Goal: Information Seeking & Learning: Learn about a topic

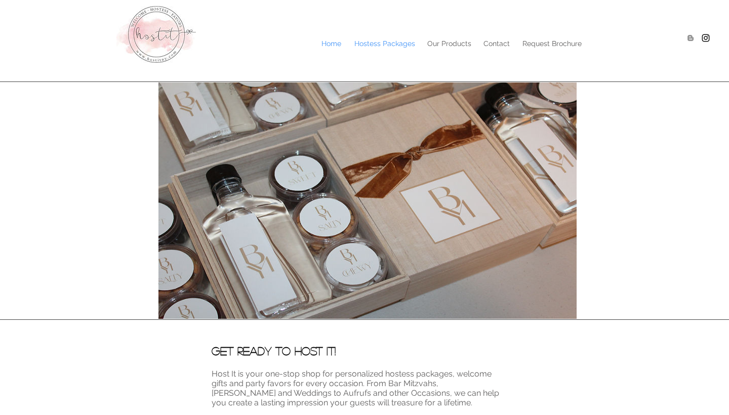
click at [396, 44] on p "Hostess Packages" at bounding box center [384, 43] width 71 height 15
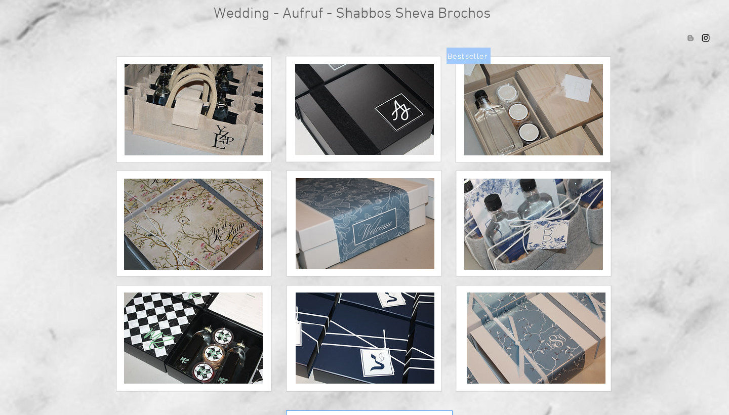
scroll to position [119, 0]
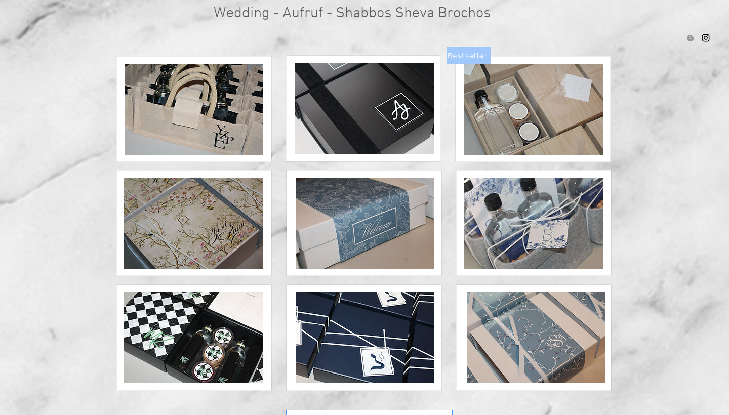
click at [482, 98] on img at bounding box center [533, 109] width 139 height 91
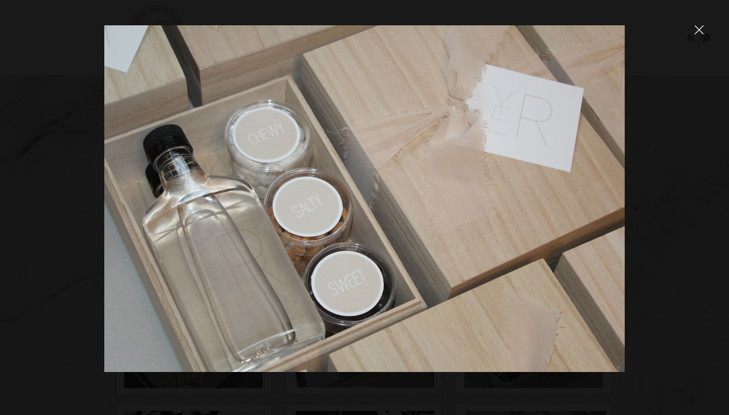
click at [705, 35] on div at bounding box center [364, 207] width 729 height 415
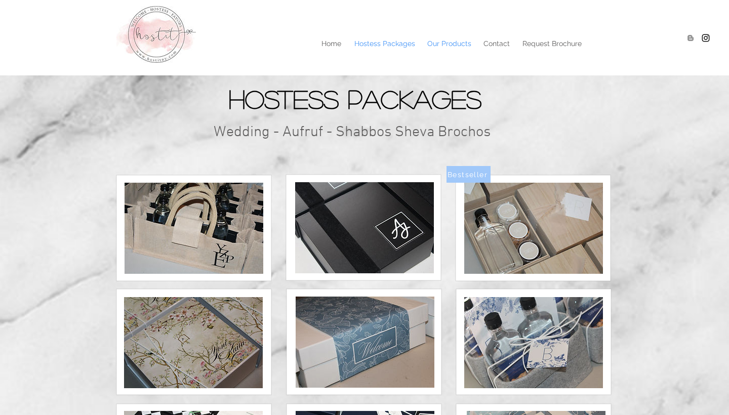
click at [458, 38] on p "Our Products" at bounding box center [449, 43] width 54 height 15
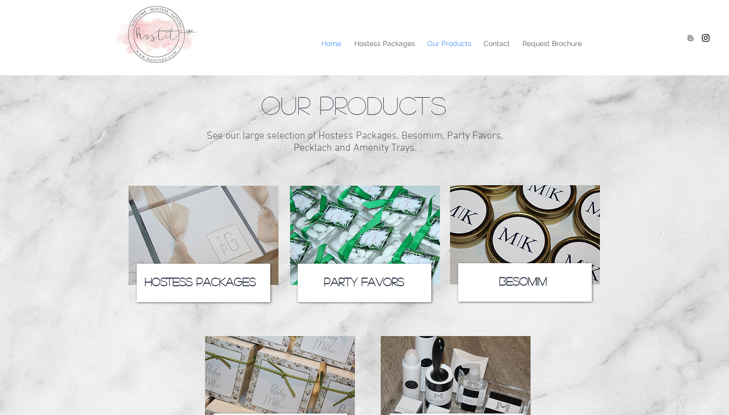
scroll to position [1, 0]
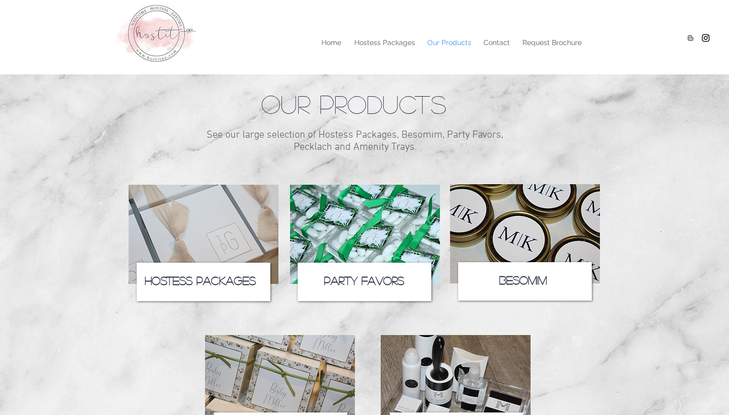
click at [192, 296] on icon at bounding box center [204, 282] width 134 height 38
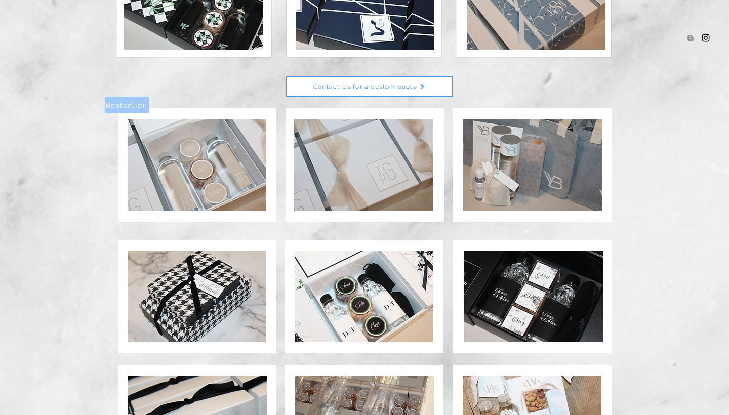
scroll to position [453, 0]
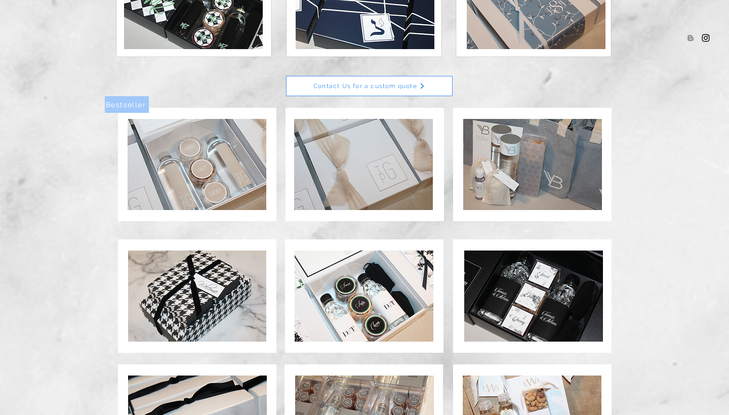
click at [502, 308] on img at bounding box center [533, 296] width 139 height 91
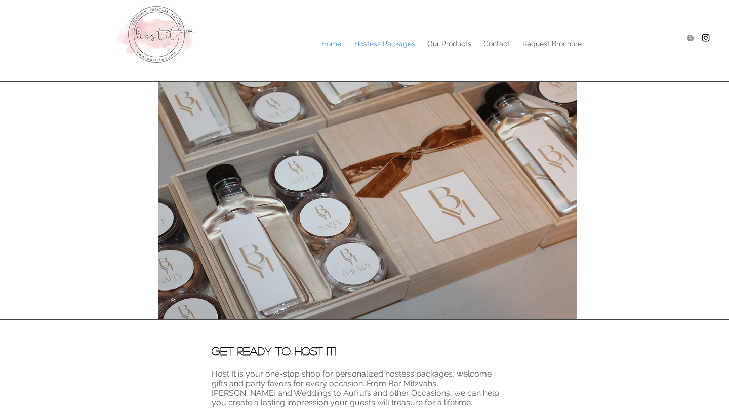
click at [396, 48] on p "Hostess Packages" at bounding box center [384, 43] width 71 height 15
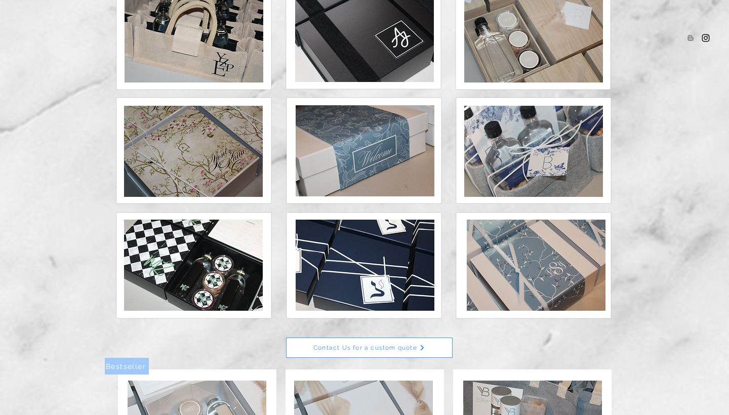
scroll to position [197, 0]
